Goal: Task Accomplishment & Management: Manage account settings

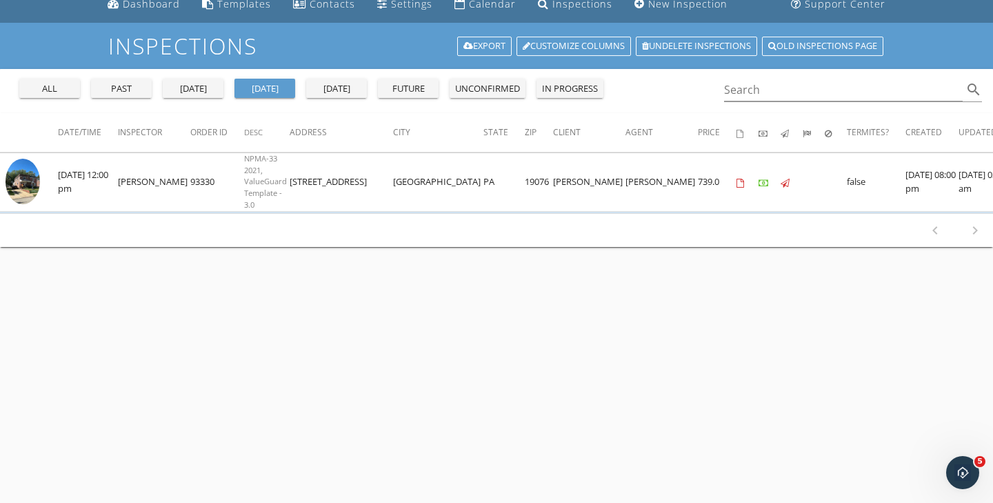
scroll to position [150, 0]
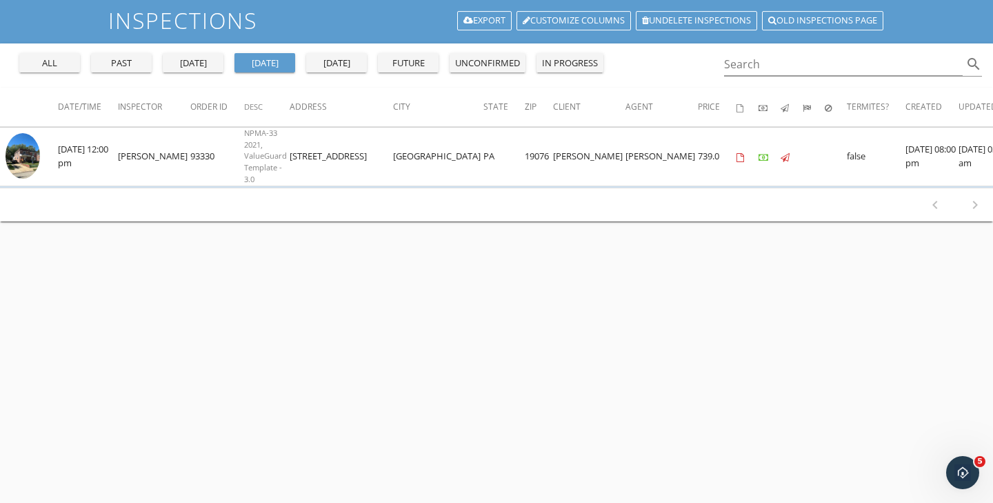
click at [273, 63] on div "today" at bounding box center [265, 64] width 50 height 14
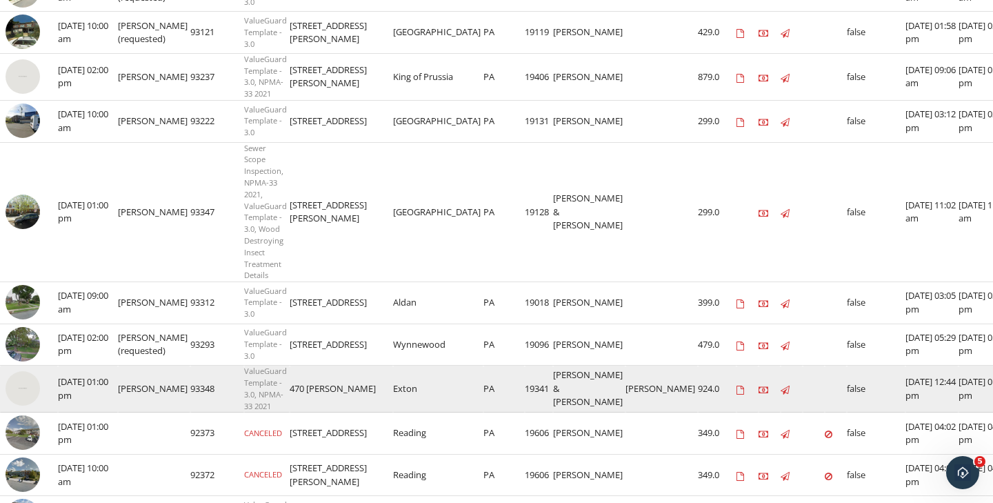
scroll to position [242, 0]
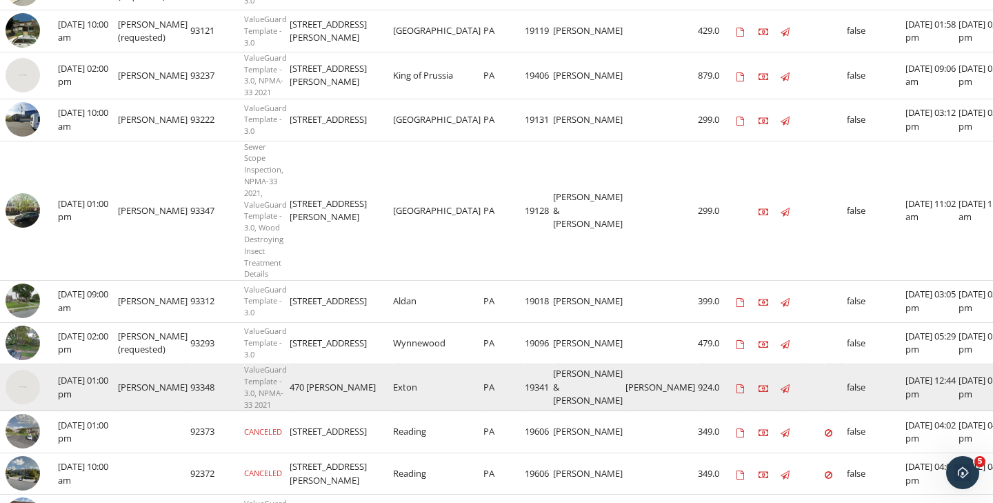
click at [19, 385] on img at bounding box center [23, 387] width 34 height 34
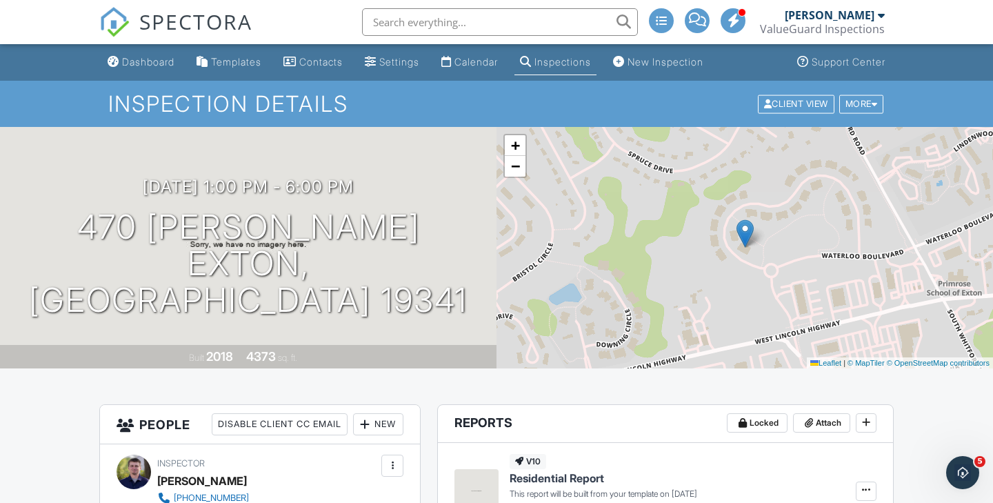
click at [585, 63] on div "Inspections" at bounding box center [563, 62] width 57 height 12
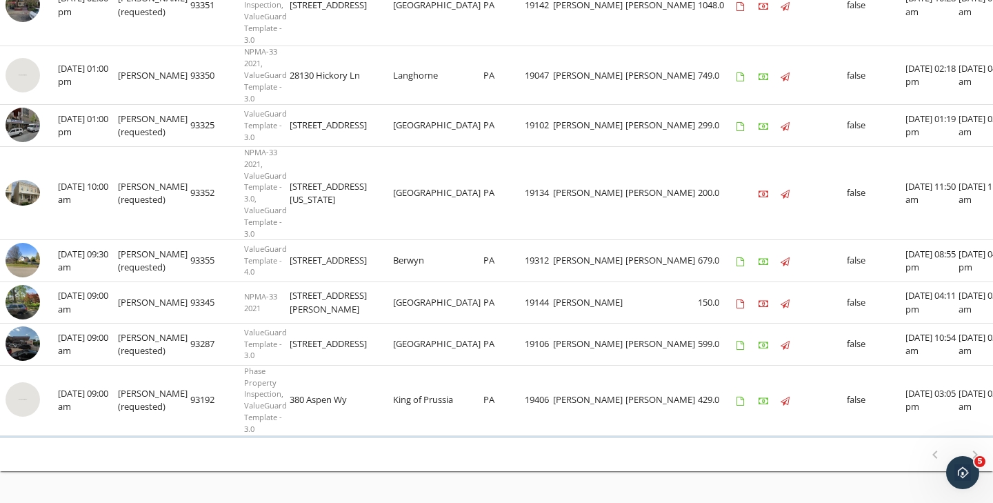
scroll to position [253, 0]
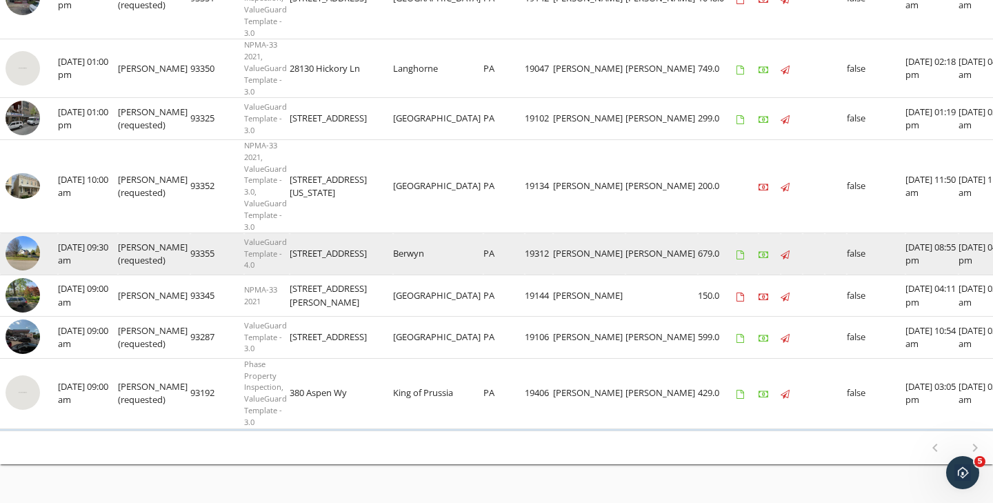
click at [23, 262] on img at bounding box center [23, 253] width 34 height 34
